Goal: Navigation & Orientation: Find specific page/section

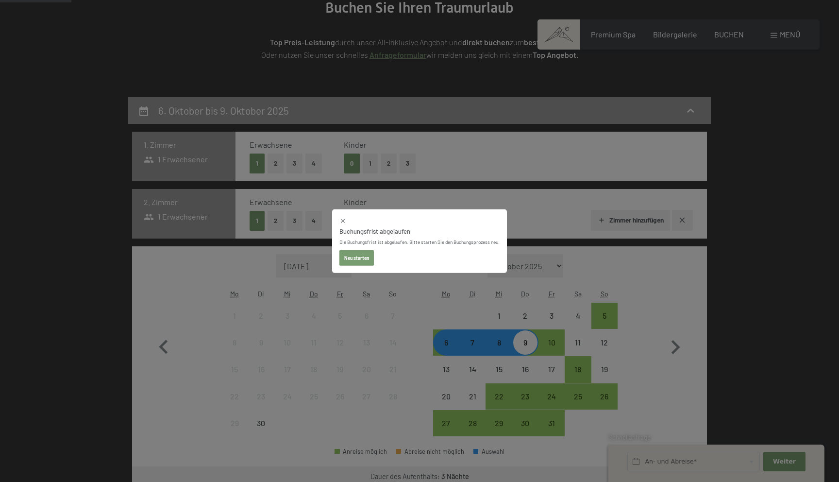
click at [356, 252] on button "Neu starten" at bounding box center [356, 258] width 34 height 16
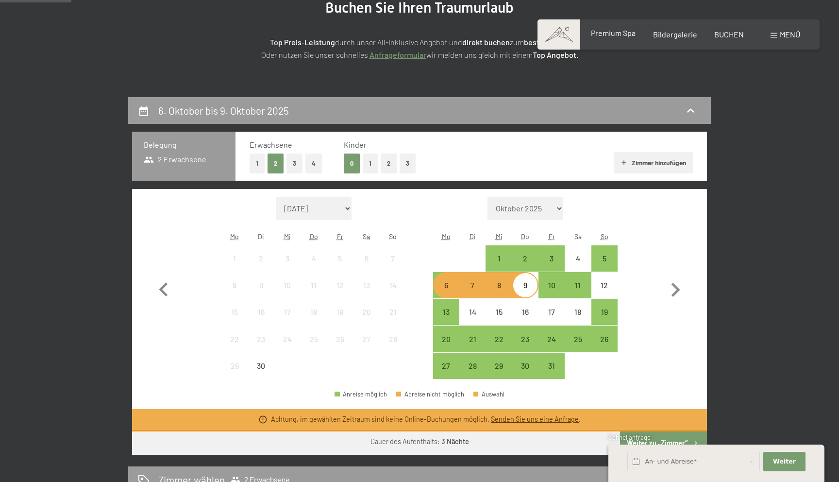
click at [619, 36] on span "Premium Spa" at bounding box center [613, 32] width 45 height 9
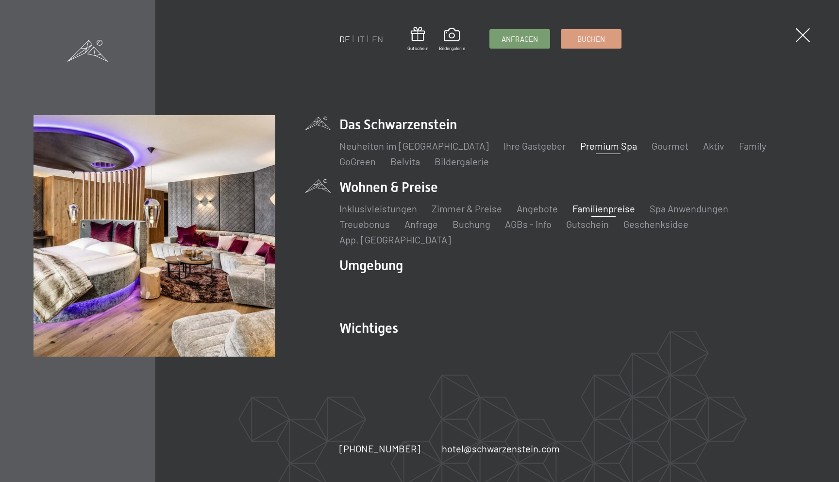
click at [581, 213] on link "Familienpreise" at bounding box center [603, 208] width 63 height 12
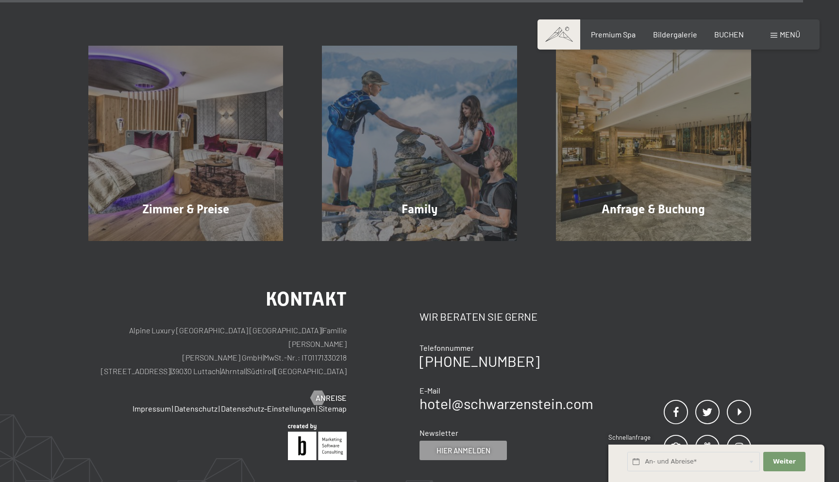
scroll to position [3905, 0]
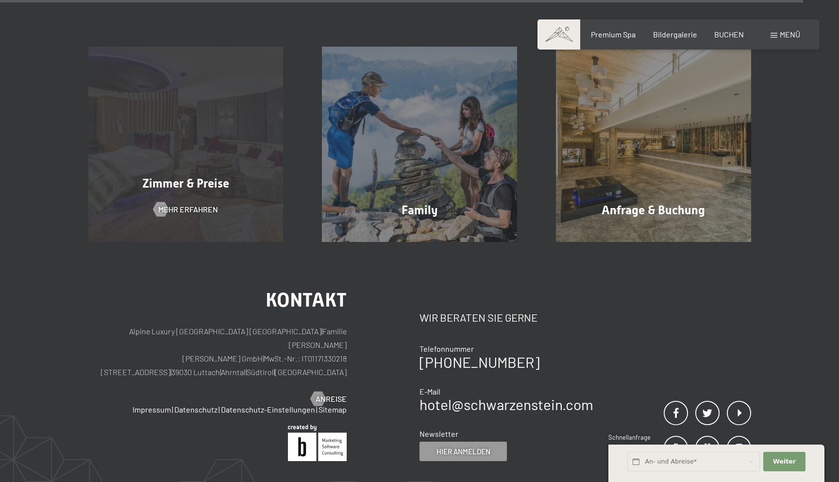
click at [222, 138] on div "Zimmer & Preise Mehr erfahren" at bounding box center [186, 144] width 234 height 195
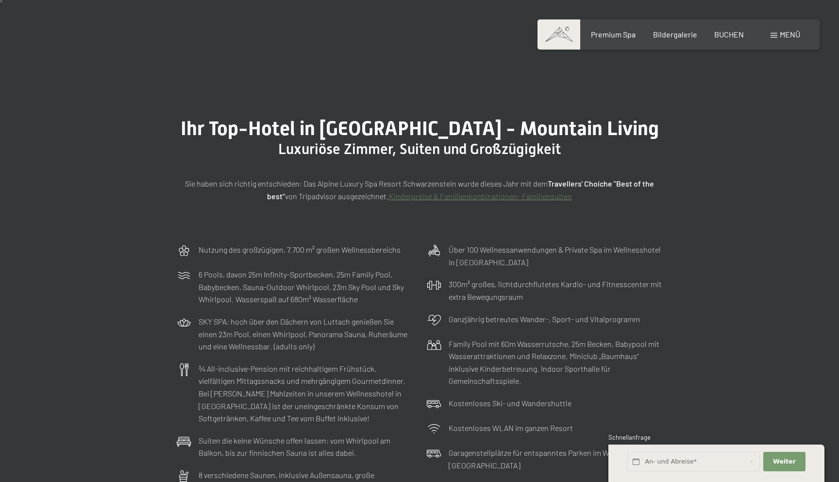
scroll to position [21, 0]
